Goal: Task Accomplishment & Management: Use online tool/utility

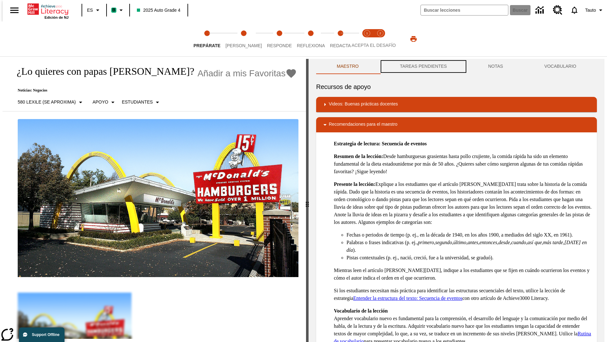
click at [423, 66] on button "TAREAS PENDIENTES" at bounding box center [424, 66] width 88 height 15
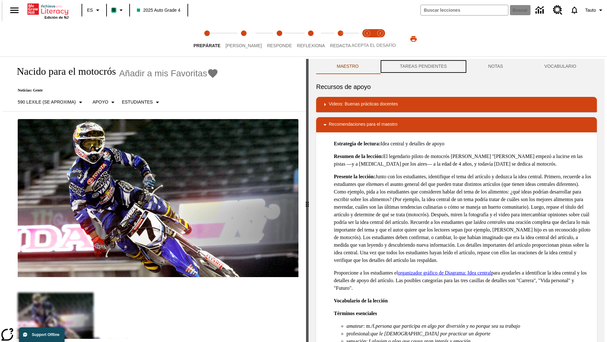
click at [423, 66] on button "TAREAS PENDIENTES" at bounding box center [424, 66] width 88 height 15
